Goal: Obtain resource: Download file/media

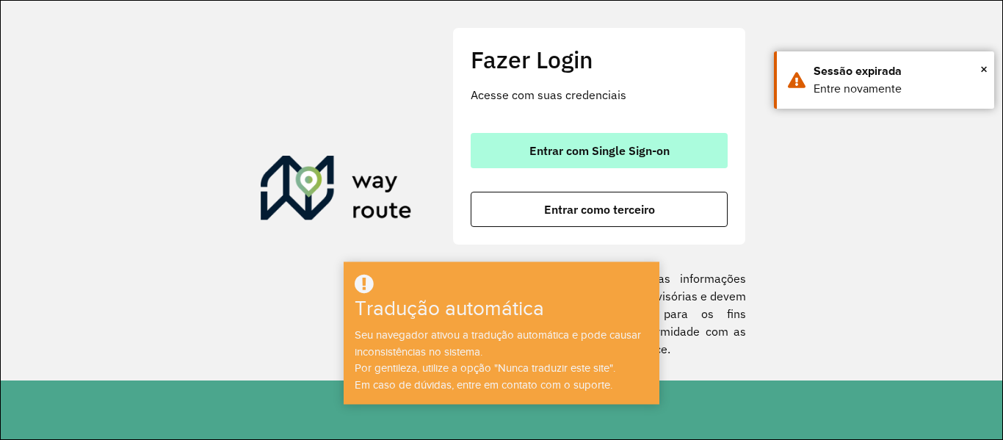
click at [609, 144] on font "Entrar com Single Sign-on" at bounding box center [599, 150] width 140 height 15
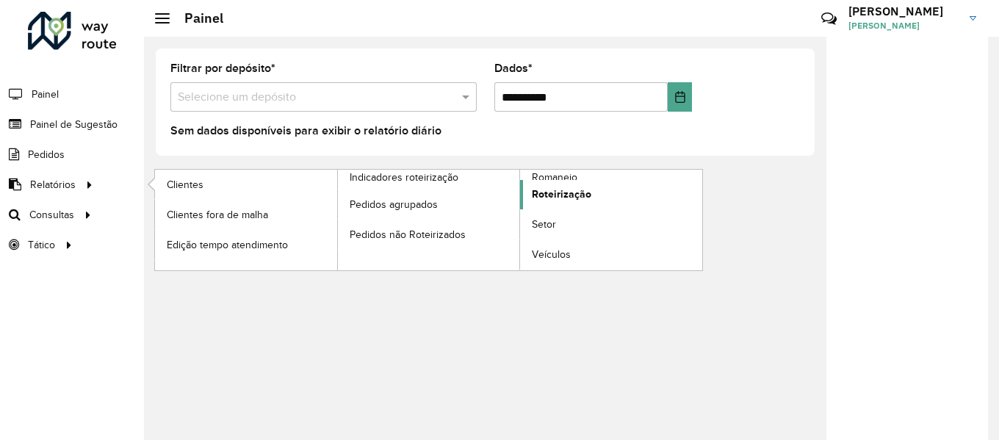
click at [562, 198] on font "Roteirização" at bounding box center [561, 194] width 59 height 12
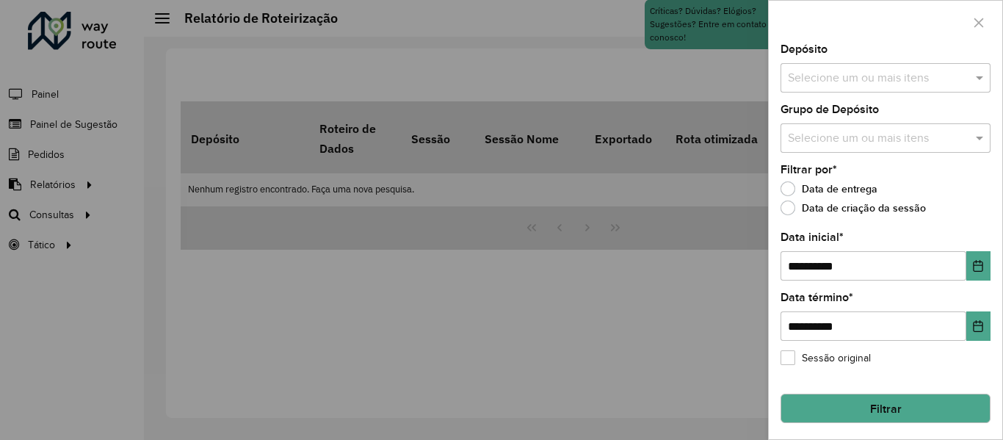
click at [855, 80] on input "text" at bounding box center [878, 79] width 188 height 18
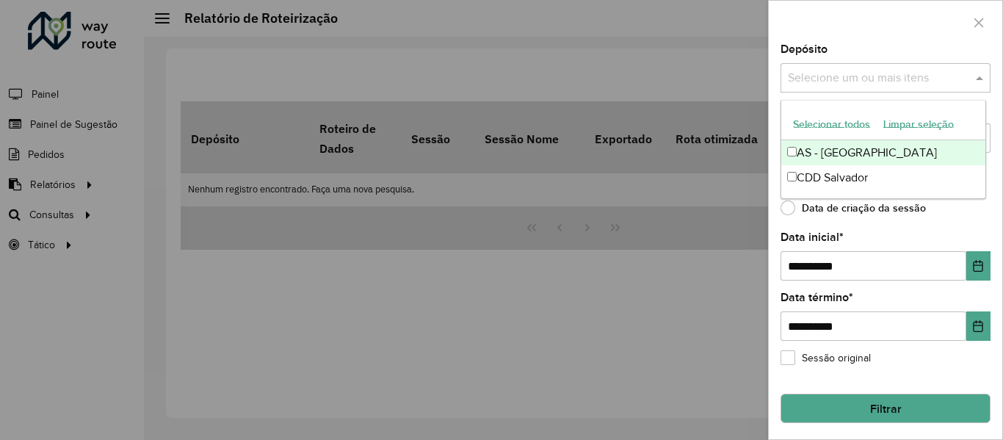
click at [841, 128] on font "Selecionar todos" at bounding box center [831, 124] width 77 height 12
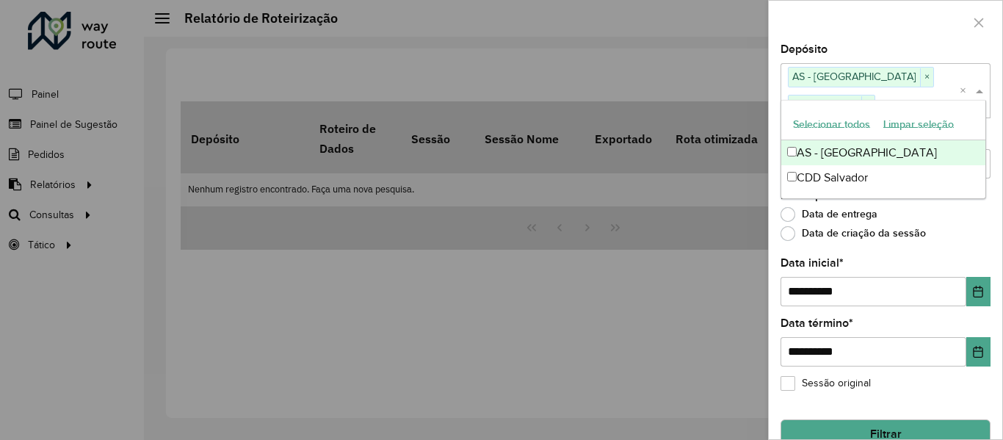
click at [848, 51] on div "Depósito Selecione um ou mais itens AS - SALVADOR × CDD Salvador × ×" at bounding box center [886, 80] width 210 height 73
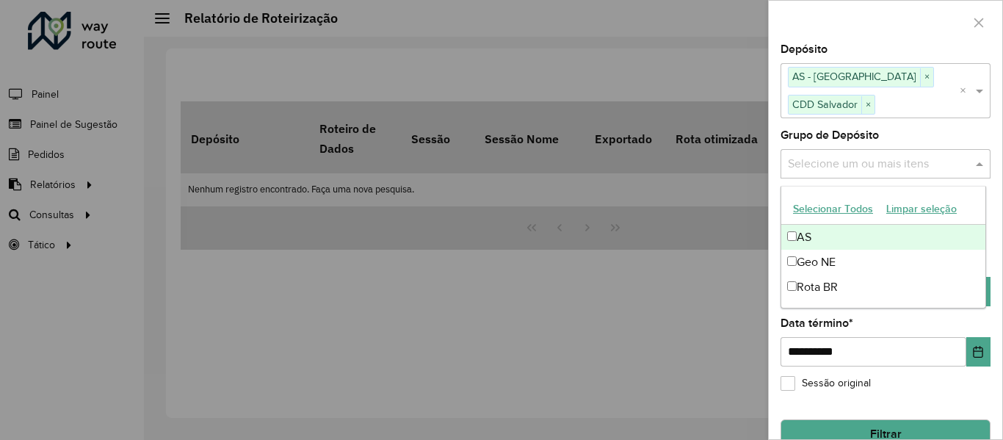
click at [856, 166] on input "text" at bounding box center [878, 164] width 188 height 18
click at [841, 208] on font "Selecionar todos" at bounding box center [831, 209] width 77 height 12
click at [847, 18] on div at bounding box center [886, 22] width 234 height 43
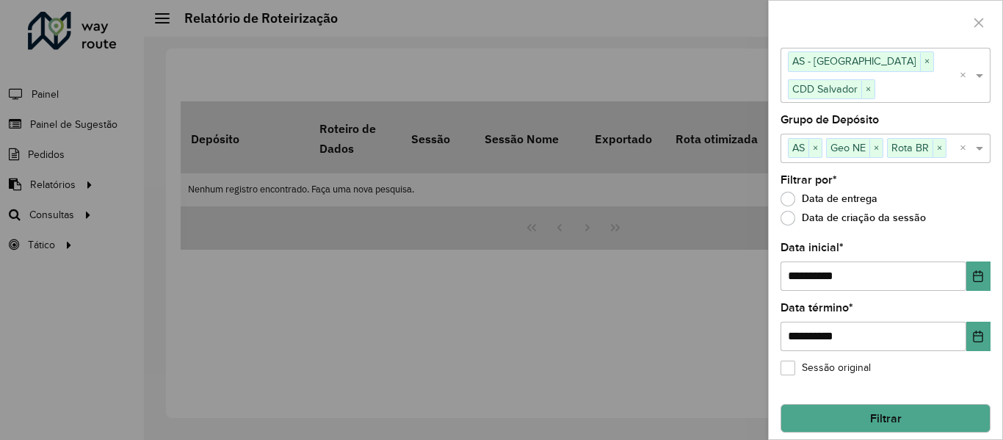
scroll to position [27, 0]
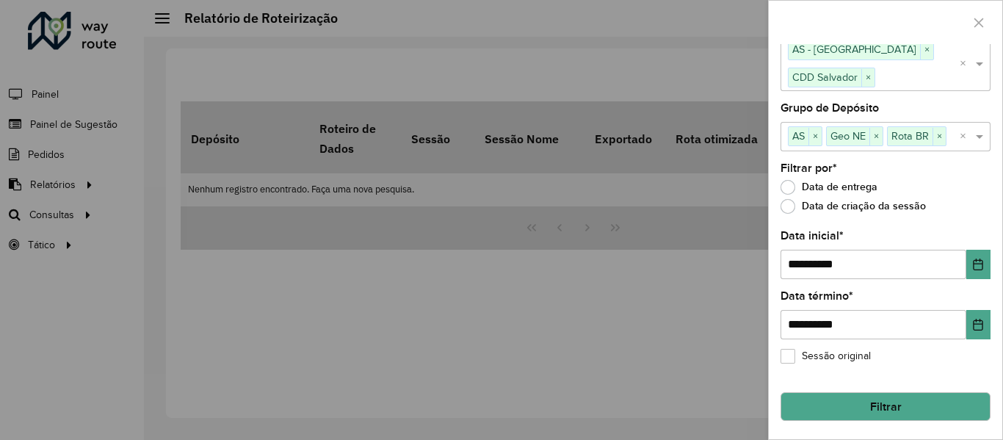
click at [856, 395] on button "Filtrar" at bounding box center [886, 406] width 210 height 29
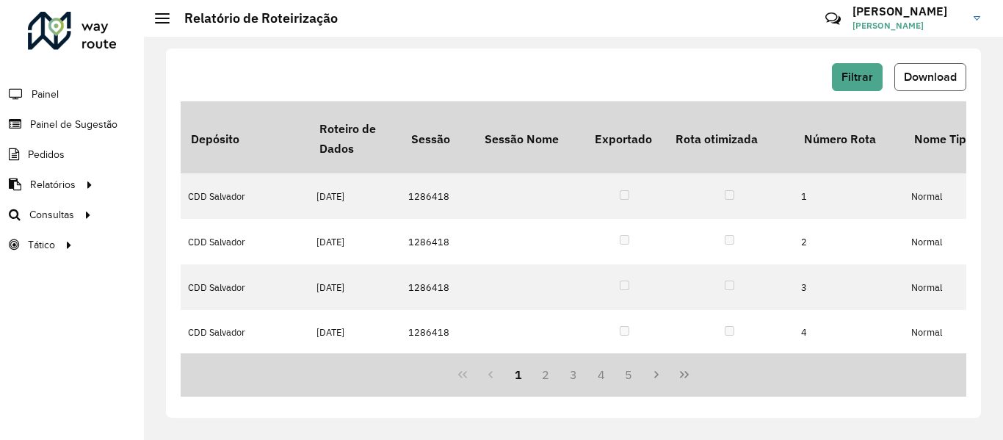
click at [949, 67] on button "Download" at bounding box center [930, 77] width 72 height 28
